Goal: Navigation & Orientation: Find specific page/section

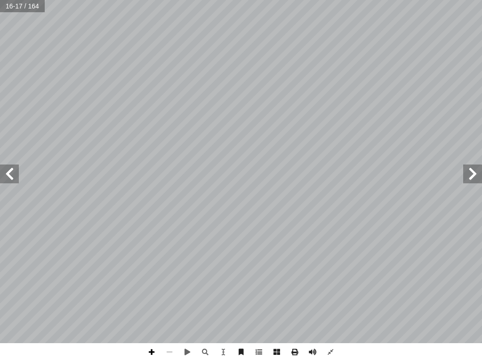
click at [152, 353] on span at bounding box center [152, 353] width 18 height 18
click at [156, 352] on span at bounding box center [152, 353] width 18 height 18
click at [171, 352] on span at bounding box center [169, 353] width 18 height 18
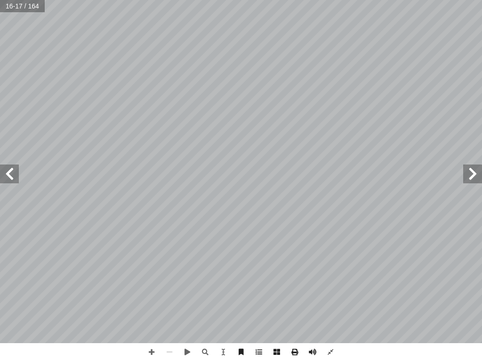
click at [10, 175] on span at bounding box center [9, 174] width 19 height 19
click at [11, 173] on span at bounding box center [9, 174] width 19 height 19
click at [11, 171] on span at bounding box center [9, 174] width 19 height 19
